Goal: Information Seeking & Learning: Learn about a topic

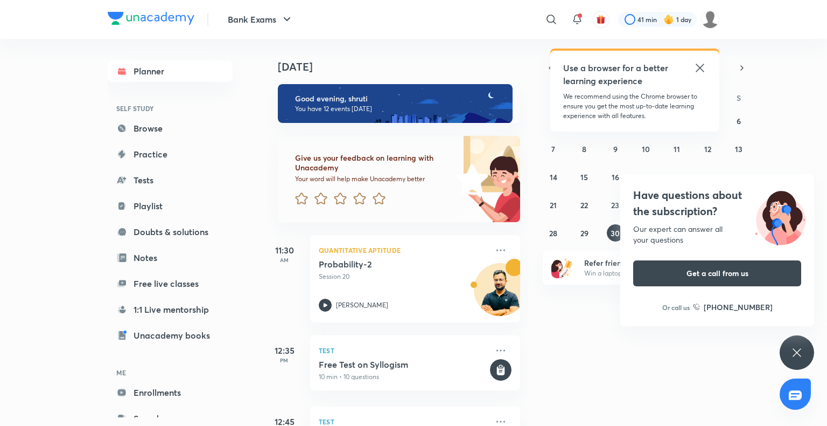
click at [786, 349] on div "Have questions about the subscription? Our expert can answer all your questions…" at bounding box center [797, 352] width 34 height 34
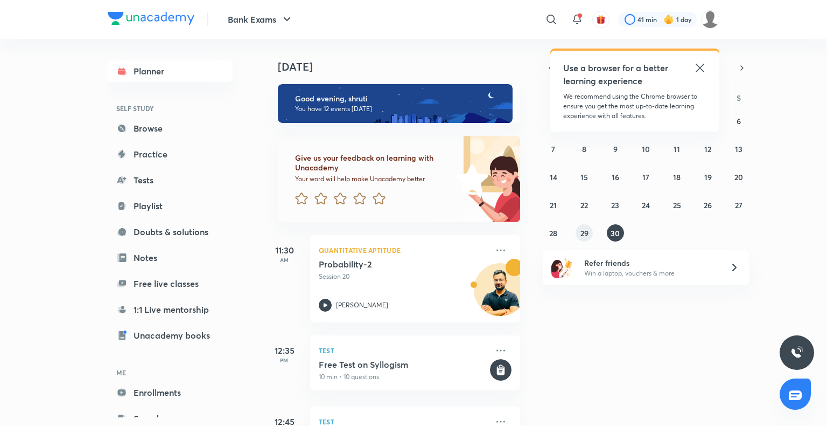
click at [586, 231] on abbr "29" at bounding box center [585, 233] width 8 height 10
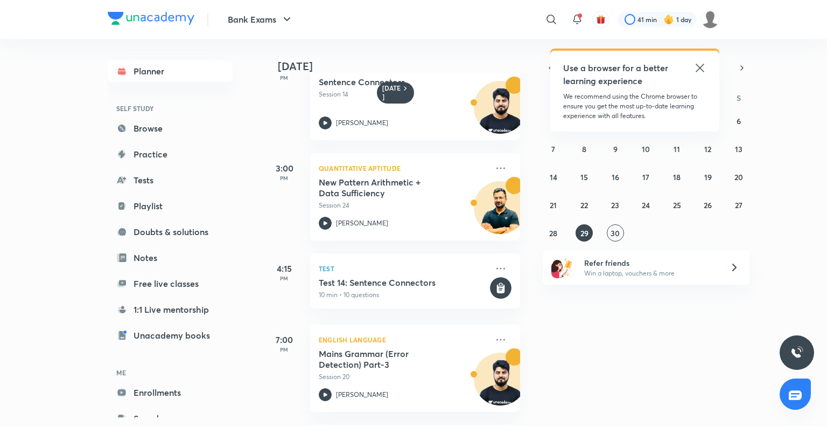
scroll to position [618, 0]
click at [551, 231] on abbr "28" at bounding box center [553, 233] width 8 height 10
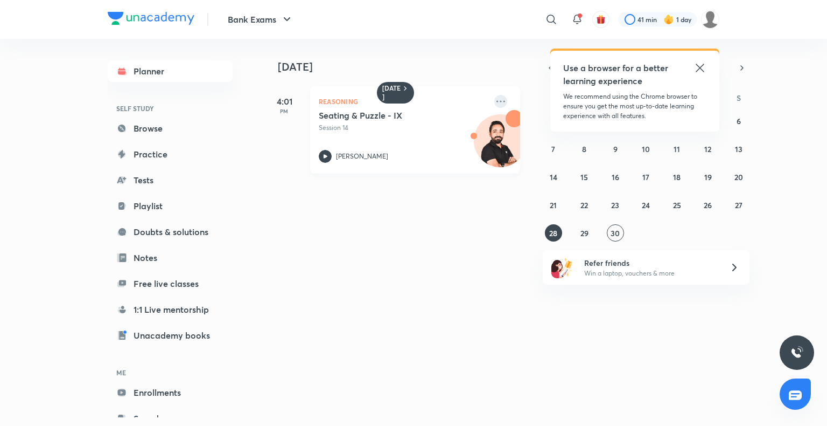
click at [494, 107] on icon at bounding box center [500, 101] width 13 height 13
click at [535, 144] on li "Without annotation" at bounding box center [568, 147] width 107 height 24
click at [621, 232] on button "30" at bounding box center [615, 232] width 17 height 17
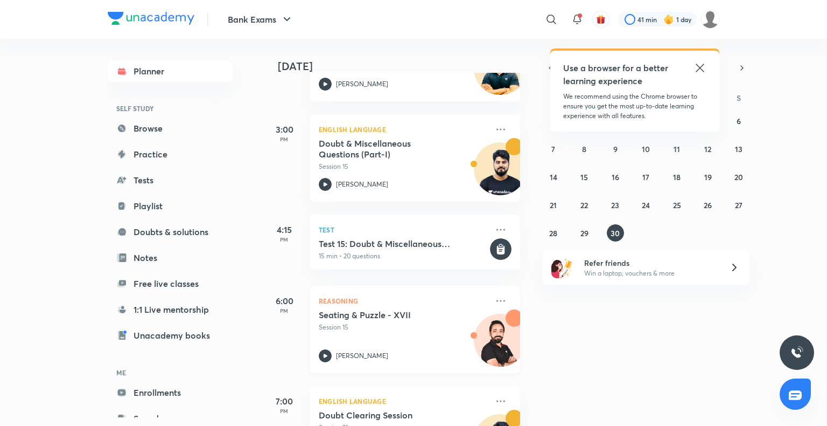
scroll to position [640, 0]
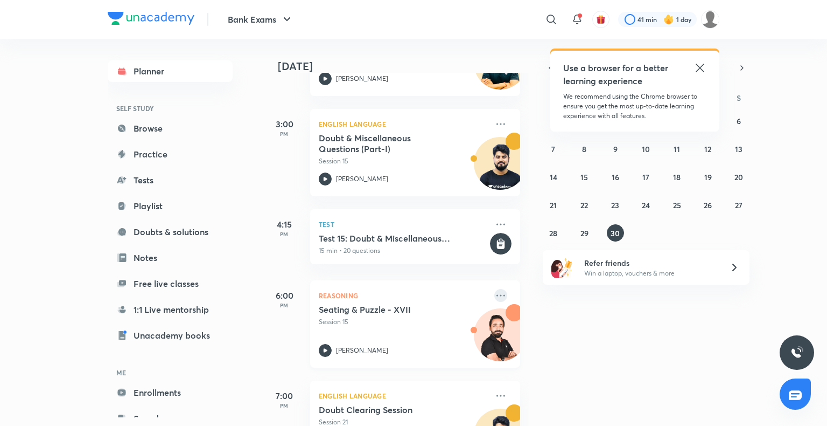
click at [494, 291] on icon at bounding box center [500, 295] width 13 height 13
click at [551, 292] on h6 "DOWNLOAD CLASS PDF" at bounding box center [562, 296] width 79 height 10
click at [655, 310] on div "[DATE] Good evening, shruti You have 12 events [DATE] Give us your feedback on …" at bounding box center [544, 232] width 562 height 387
click at [494, 294] on icon at bounding box center [500, 295] width 13 height 13
click at [732, 388] on div "[DATE] Good evening, shruti You have 12 events [DATE] Give us your feedback on …" at bounding box center [544, 232] width 562 height 387
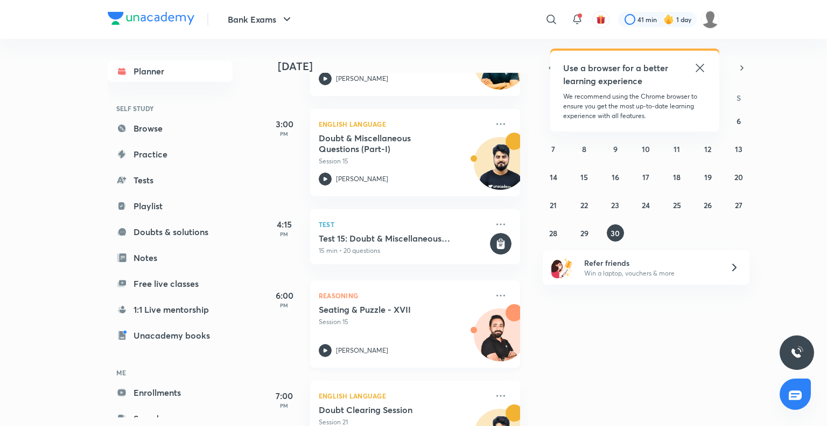
click at [323, 346] on icon at bounding box center [325, 350] width 13 height 13
click at [549, 233] on abbr "28" at bounding box center [553, 233] width 8 height 10
